Goal: Check status: Check status

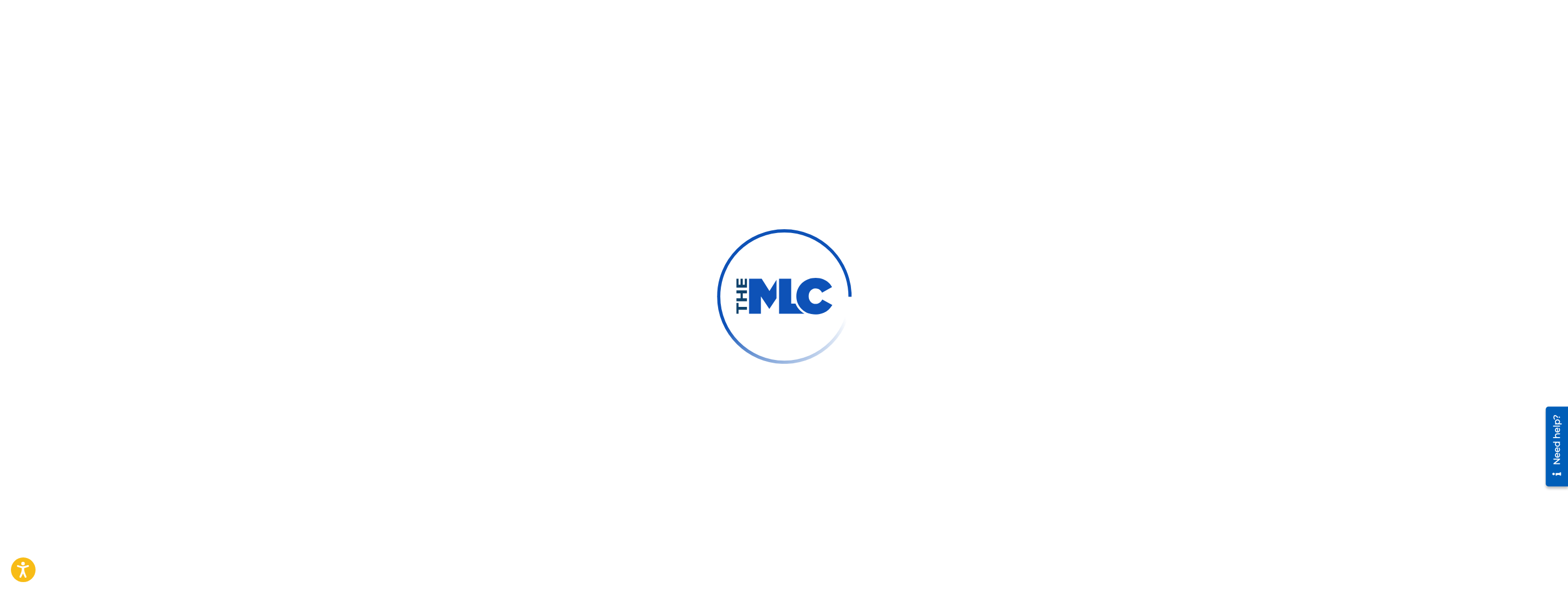
click at [446, 127] on div at bounding box center [784, 296] width 1568 height 593
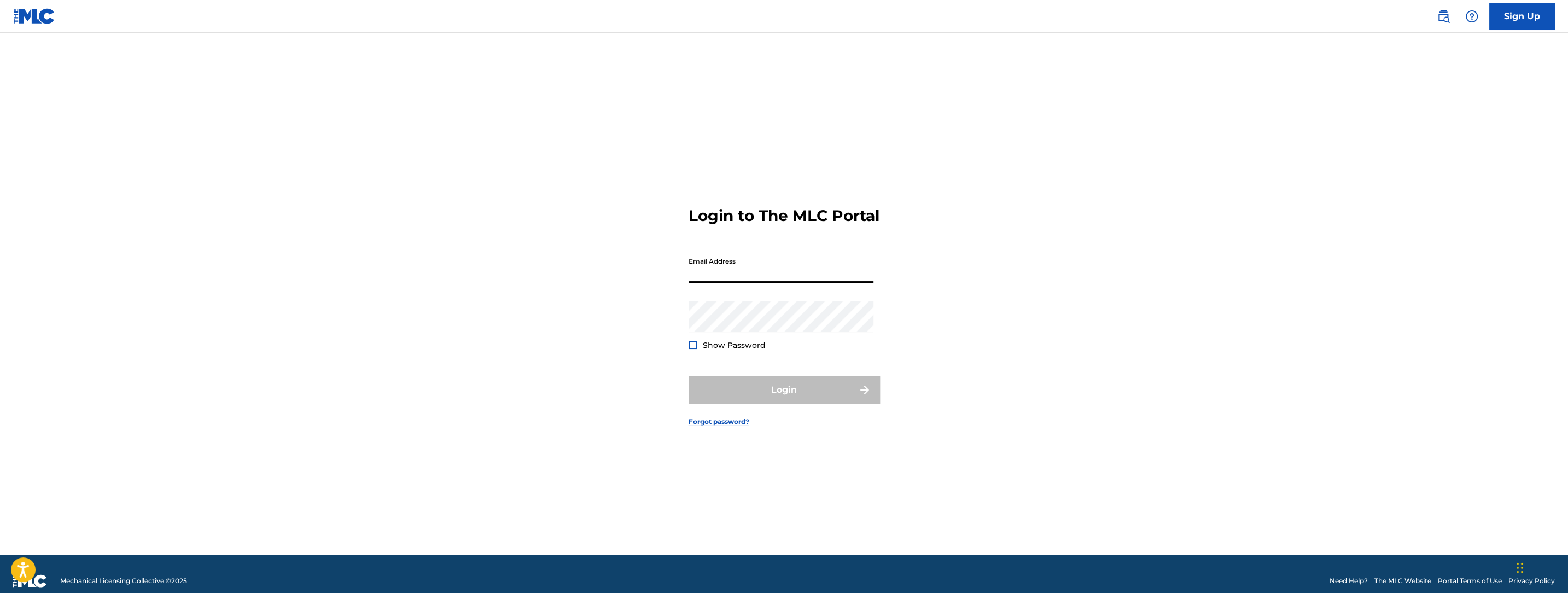
click at [730, 281] on input "Email Address" at bounding box center [781, 266] width 185 height 31
type input "Zack@opusimprints.com"
click at [798, 391] on button "Login" at bounding box center [784, 389] width 192 height 28
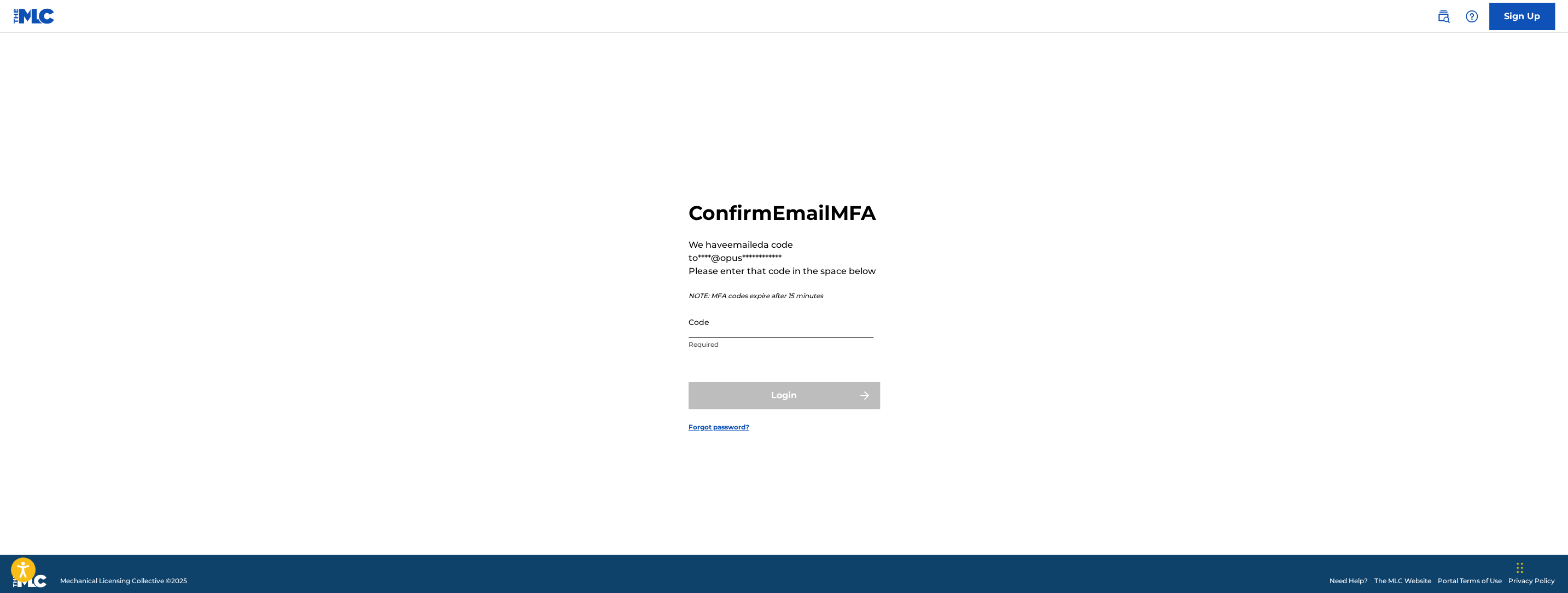
drag, startPoint x: 762, startPoint y: 316, endPoint x: 764, endPoint y: 338, distance: 22.1
click at [762, 316] on div "**********" at bounding box center [784, 278] width 192 height 155
click at [764, 338] on input "Code" at bounding box center [781, 322] width 185 height 31
paste input "289503"
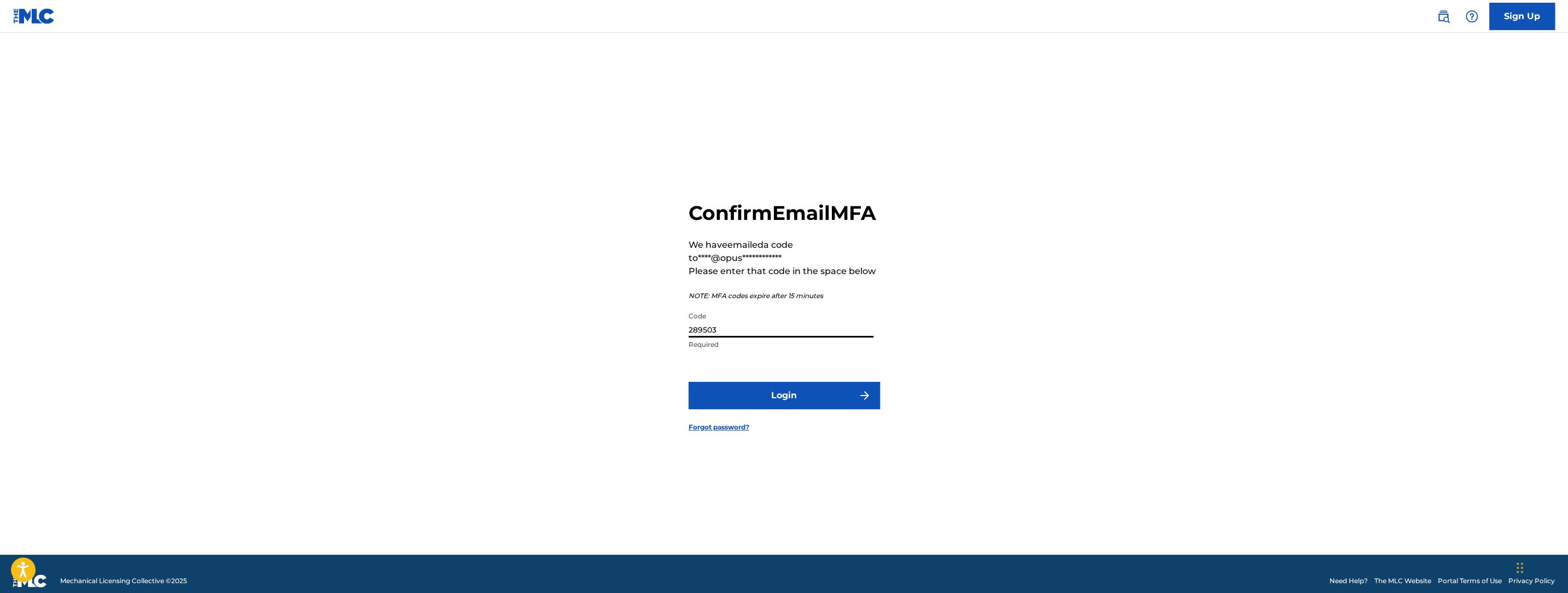
type input "289503"
click at [765, 387] on form "**********" at bounding box center [784, 307] width 192 height 494
click at [766, 401] on button "Login" at bounding box center [784, 395] width 192 height 28
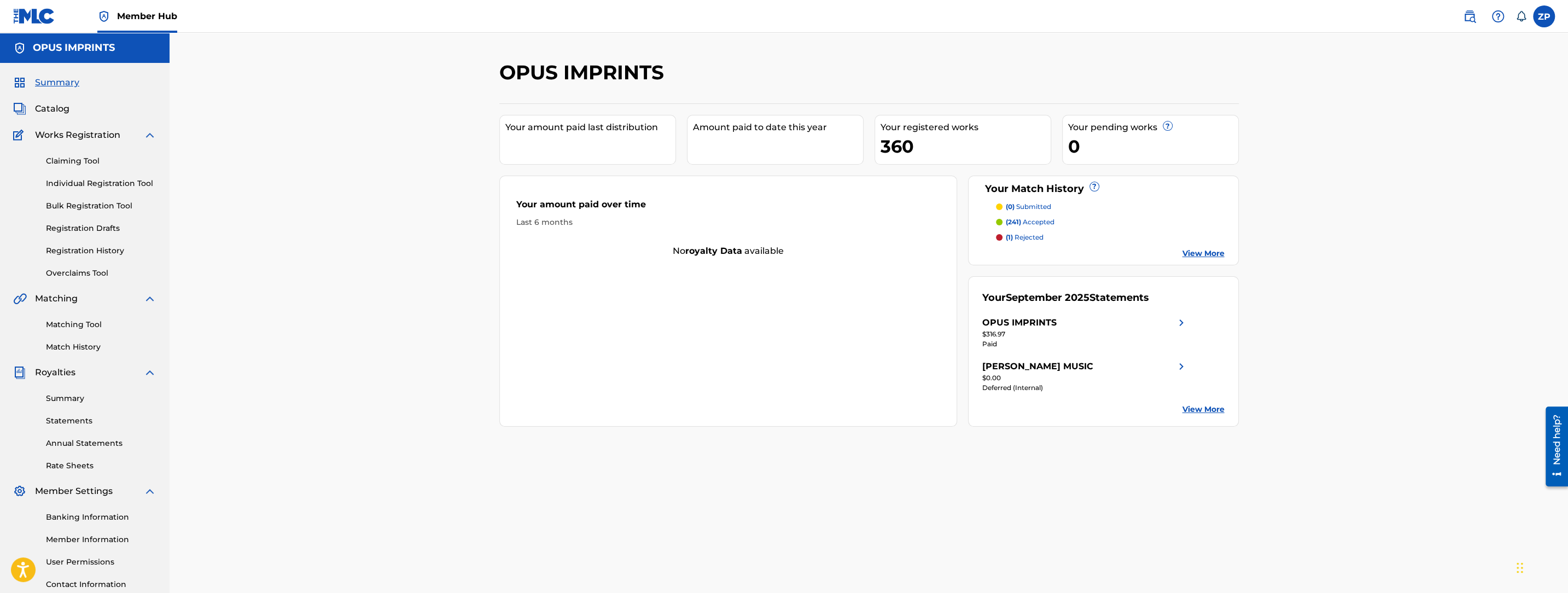
click at [1211, 410] on link "View More" at bounding box center [1204, 410] width 42 height 12
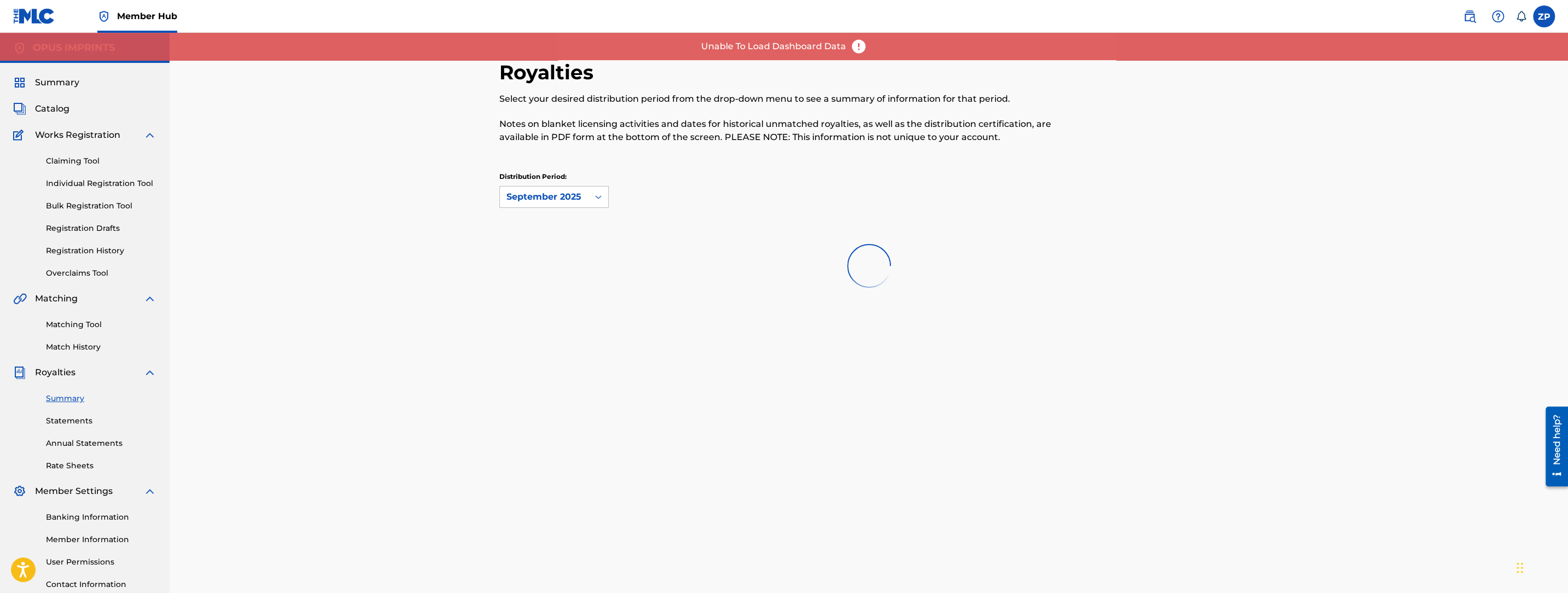
click at [439, 258] on div "Royalties Select your desired distribution period from the drop-down menu to se…" at bounding box center [869, 329] width 1399 height 593
